Goal: Find specific page/section: Find specific page/section

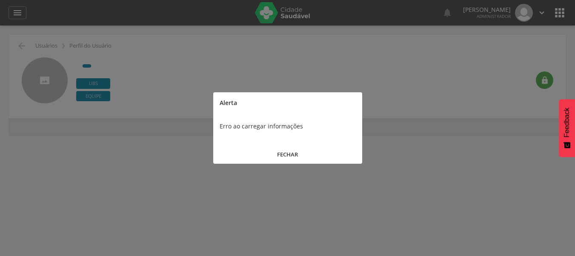
click at [292, 153] on button "FECHAR" at bounding box center [287, 155] width 149 height 18
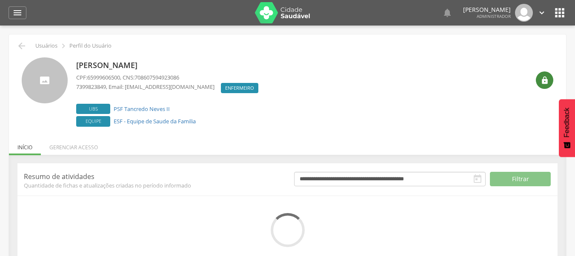
click at [541, 80] on icon "" at bounding box center [545, 80] width 9 height 9
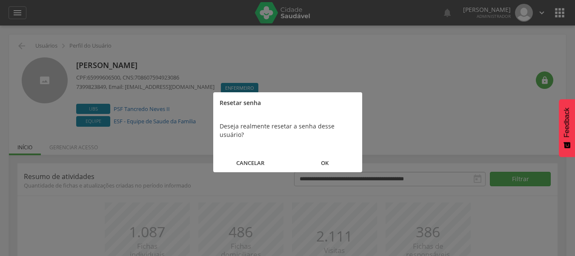
click at [329, 159] on button "OK" at bounding box center [325, 163] width 75 height 18
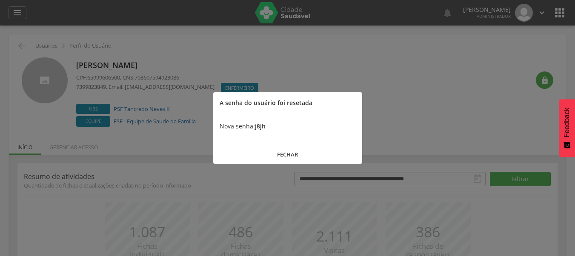
click at [265, 126] on b "j8jh" at bounding box center [260, 126] width 11 height 8
click at [261, 126] on b "j8jh" at bounding box center [260, 126] width 11 height 8
copy b "j8jh"
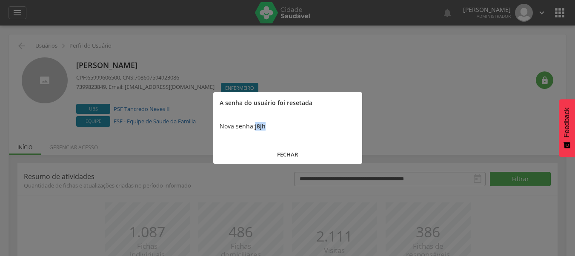
click at [292, 158] on button "FECHAR" at bounding box center [287, 155] width 149 height 18
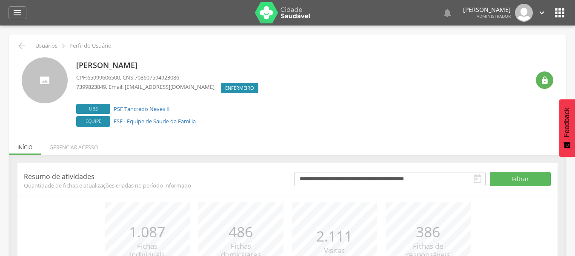
click at [556, 14] on icon "" at bounding box center [560, 13] width 14 height 14
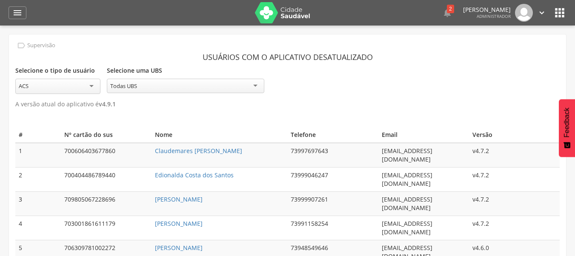
click at [558, 14] on icon "" at bounding box center [560, 13] width 14 height 14
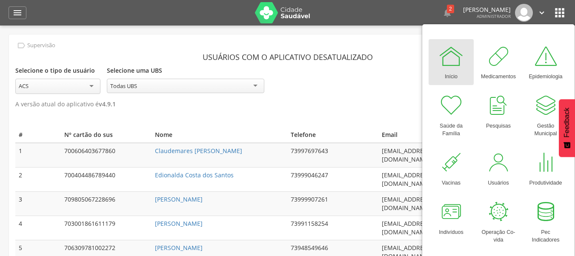
click at [391, 83] on div "Selecione o tipo de usuário *** ACS Selecione uma UBS ********* Todas UBS Todas…" at bounding box center [287, 79] width 545 height 29
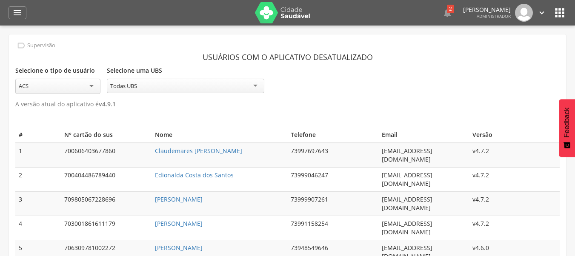
scroll to position [26, 0]
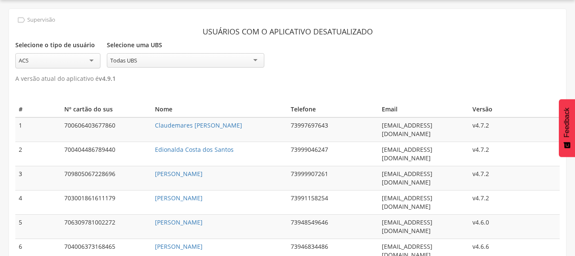
drag, startPoint x: 141, startPoint y: 206, endPoint x: 272, endPoint y: 202, distance: 131.2
click at [272, 239] on tr "6 704006373168465 Wellington Pereira de Oliveira 73946834486 belmonteacs2021@gm…" at bounding box center [287, 251] width 545 height 24
copy tr "Wellington Pereira de Oliveira"
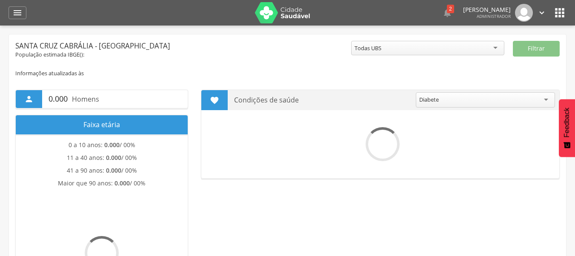
click at [14, 19] on div "" at bounding box center [18, 12] width 18 height 13
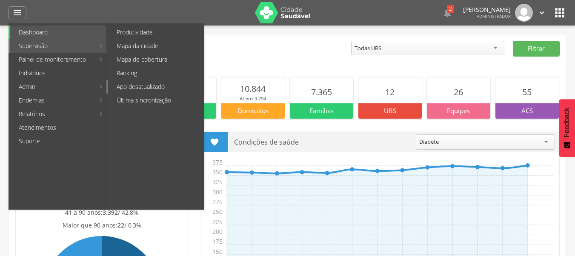
click at [158, 86] on link "App desatualizado" at bounding box center [156, 87] width 96 height 14
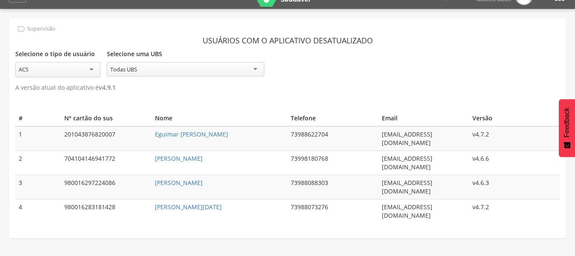
scroll to position [26, 0]
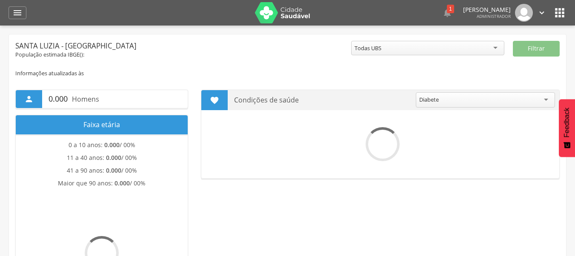
click at [559, 15] on icon "" at bounding box center [560, 13] width 14 height 14
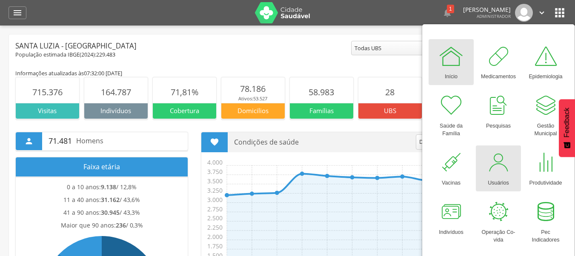
click at [482, 160] on link "Usuários" at bounding box center [498, 169] width 45 height 46
